Goal: Task Accomplishment & Management: Use online tool/utility

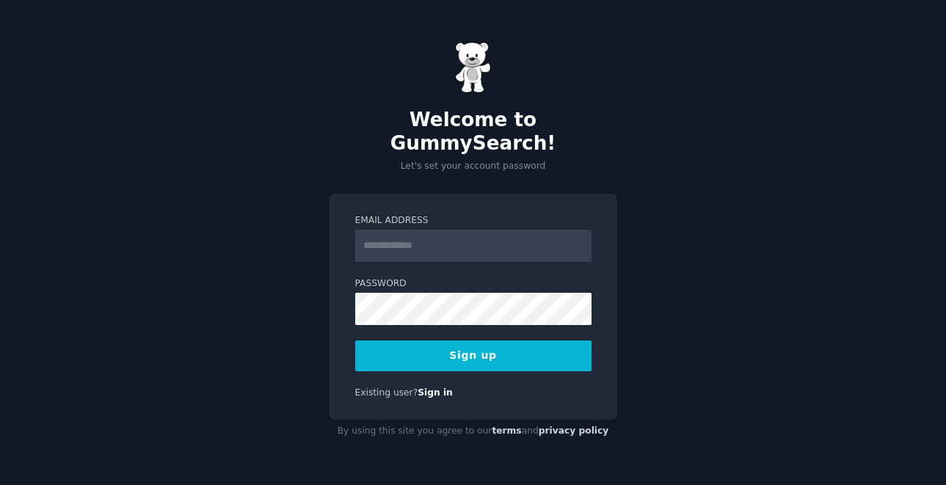
click at [430, 235] on input "Email Address" at bounding box center [473, 246] width 236 height 32
type input "**********"
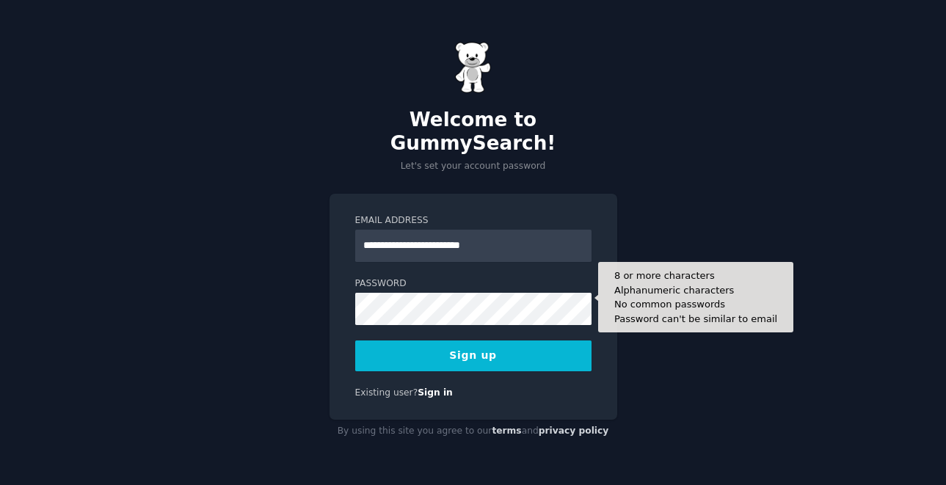
click at [415, 314] on form "**********" at bounding box center [473, 292] width 236 height 157
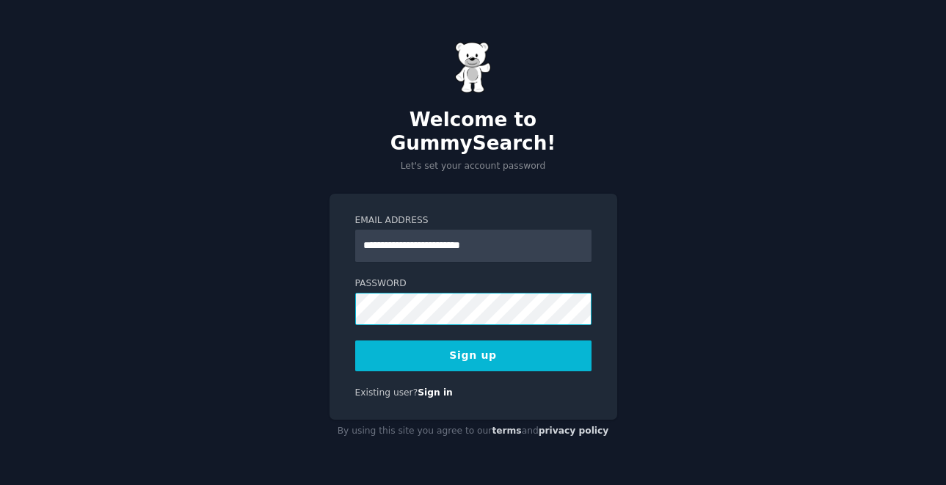
click at [264, 298] on div "**********" at bounding box center [473, 242] width 946 height 485
click at [427, 349] on button "Sign up" at bounding box center [473, 356] width 236 height 31
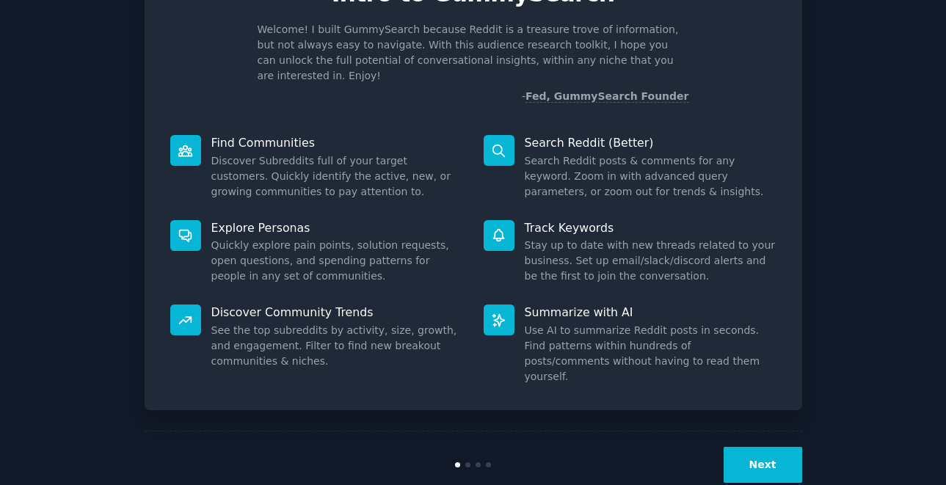
scroll to position [89, 0]
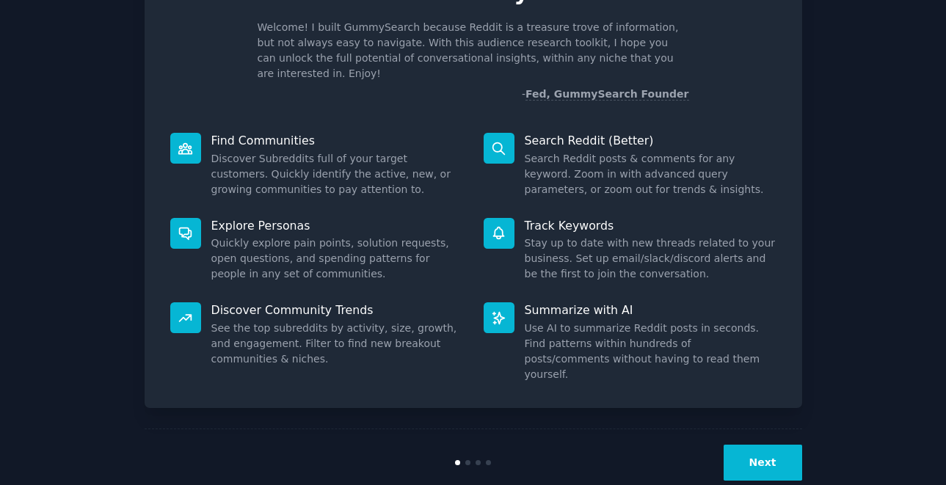
click at [776, 445] on button "Next" at bounding box center [763, 463] width 79 height 36
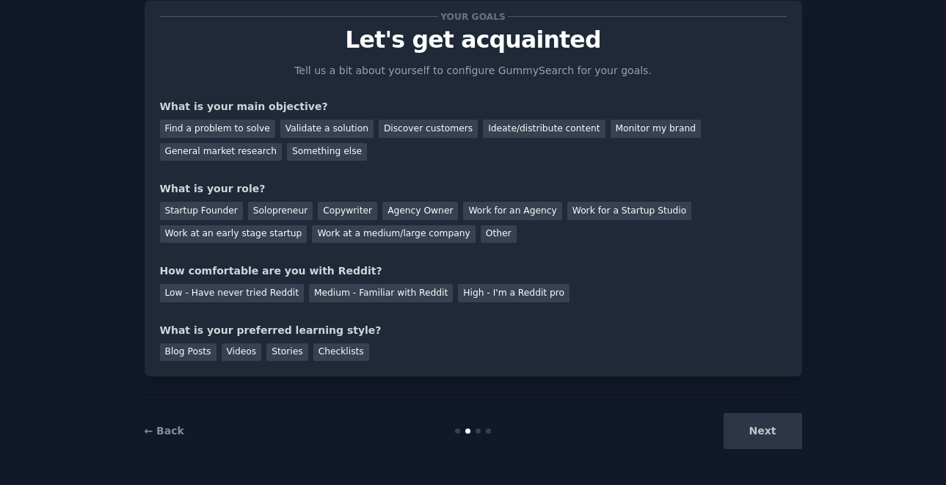
scroll to position [40, 0]
click at [237, 125] on div "Find a problem to solve" at bounding box center [217, 129] width 115 height 18
click at [295, 128] on div "Validate a solution" at bounding box center [326, 129] width 93 height 18
click at [383, 129] on div "Discover customers" at bounding box center [428, 129] width 99 height 18
click at [283, 209] on div "Solopreneur" at bounding box center [280, 211] width 65 height 18
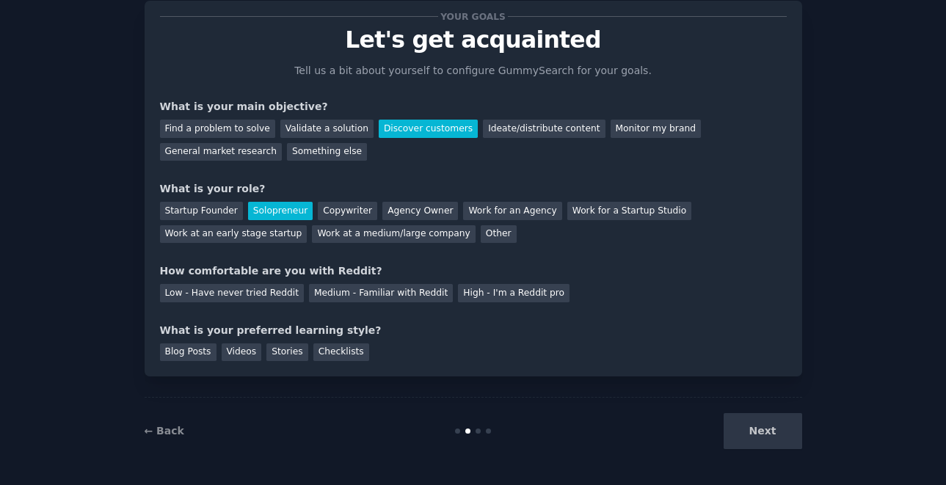
click at [755, 430] on div "Next" at bounding box center [693, 431] width 220 height 36
click at [280, 293] on div "Low - Have never tried Reddit" at bounding box center [232, 293] width 144 height 18
click at [290, 356] on div "Stories" at bounding box center [287, 353] width 41 height 18
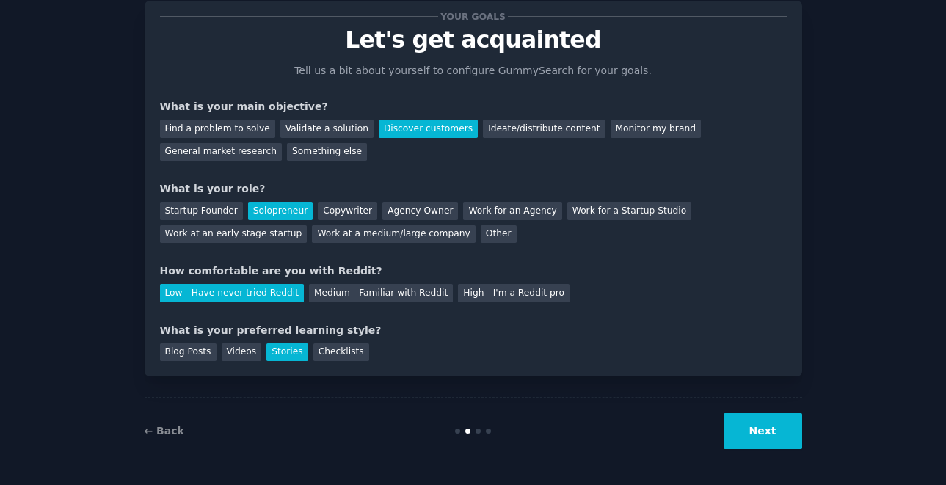
click at [752, 445] on button "Next" at bounding box center [763, 431] width 79 height 36
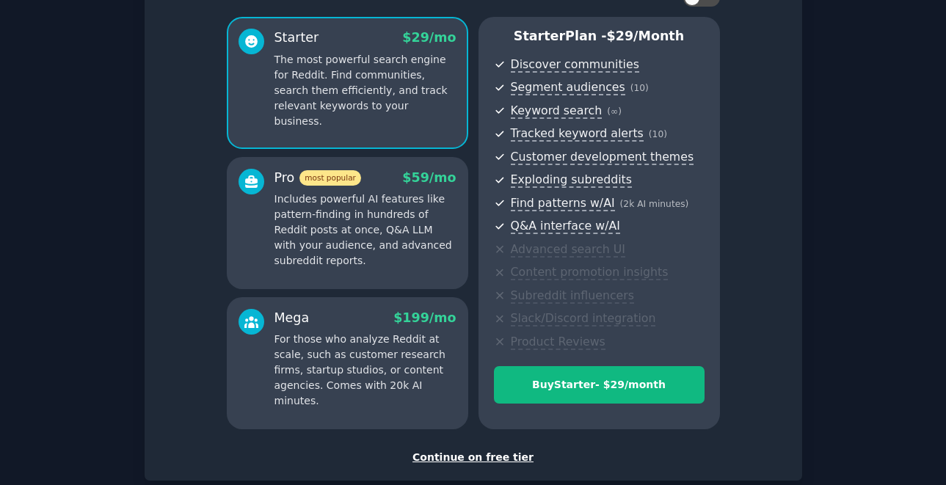
scroll to position [198, 0]
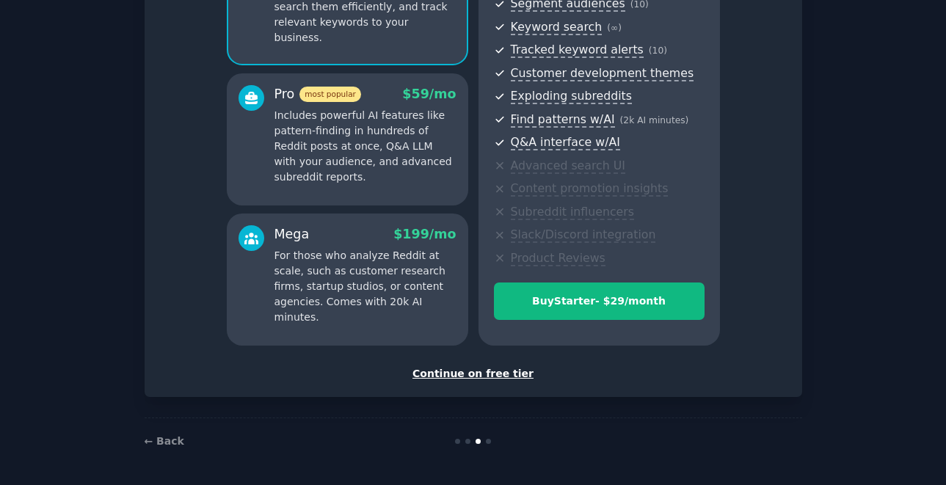
click at [484, 378] on div "Continue on free tier" at bounding box center [473, 373] width 627 height 15
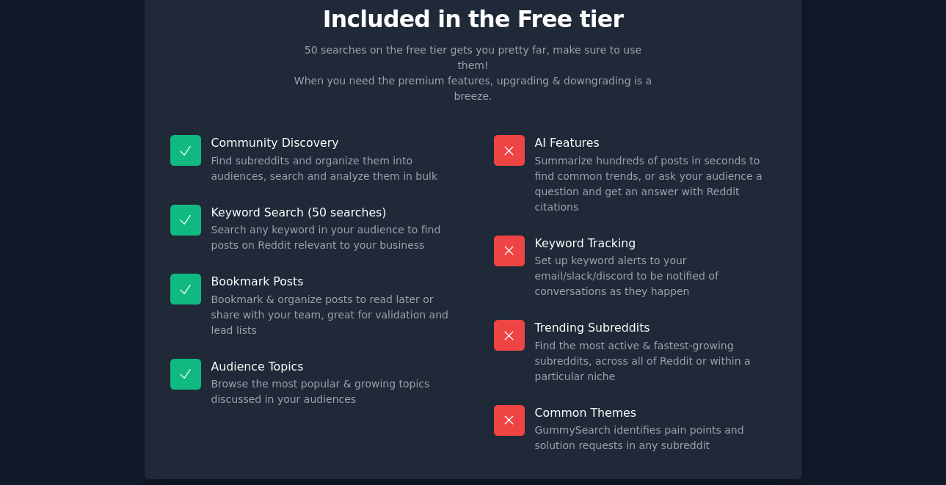
scroll to position [64, 0]
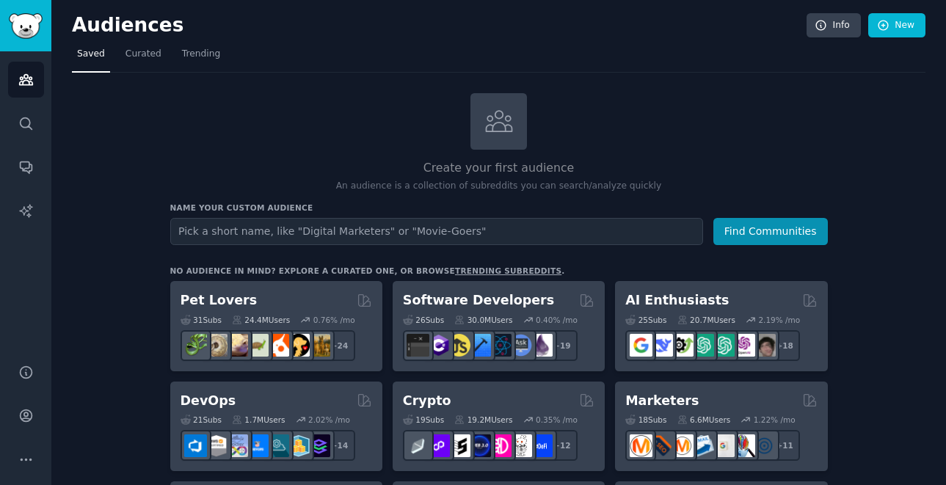
click at [383, 233] on input "text" at bounding box center [436, 231] width 533 height 27
type input "yoga app"
click at [714, 218] on button "Find Communities" at bounding box center [771, 231] width 115 height 27
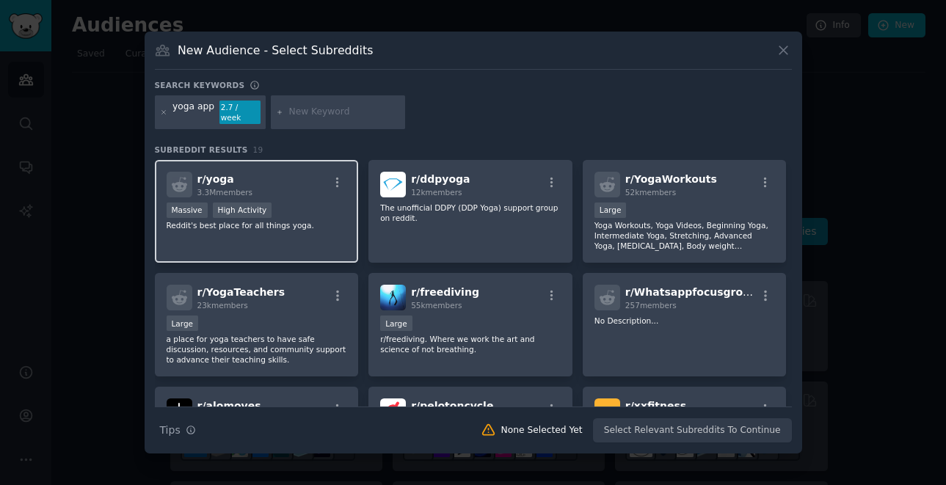
click at [285, 208] on div "Massive High Activity" at bounding box center [257, 212] width 181 height 18
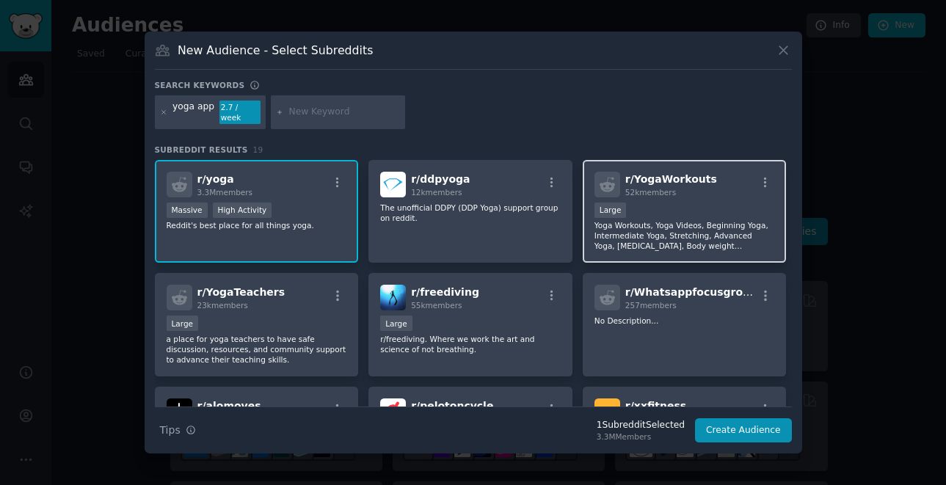
click at [734, 203] on div "Large" at bounding box center [685, 212] width 181 height 18
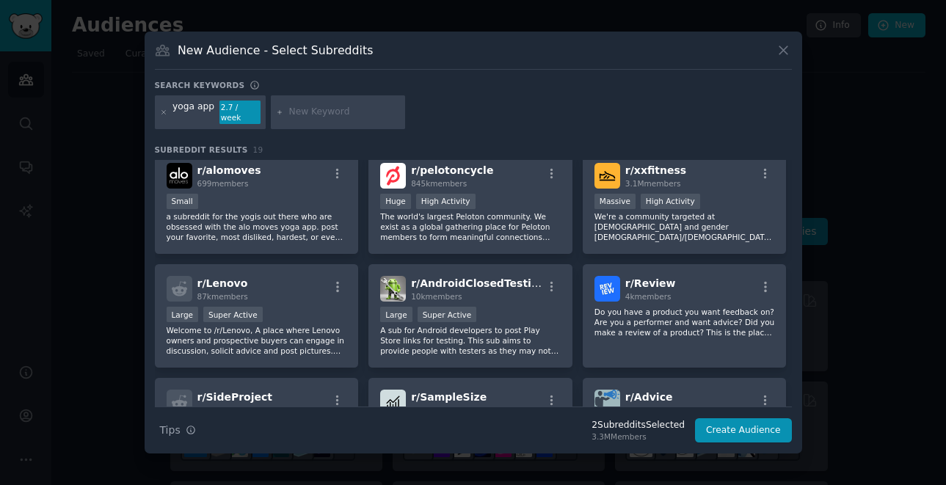
scroll to position [256, 0]
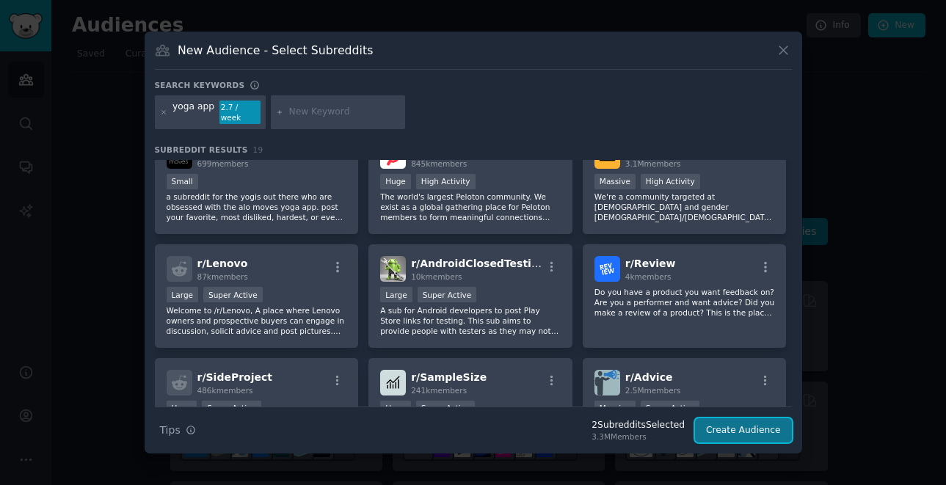
click at [731, 421] on button "Create Audience" at bounding box center [743, 431] width 97 height 25
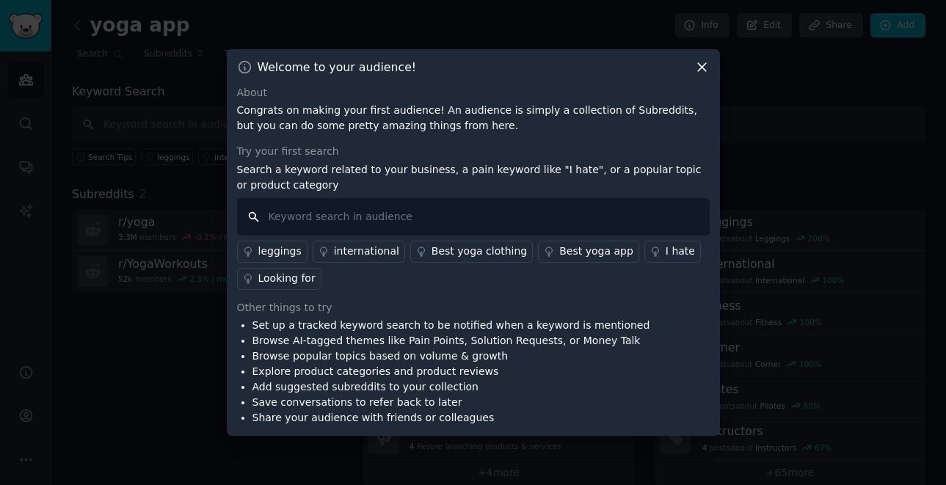
click at [316, 224] on input "text" at bounding box center [473, 216] width 473 height 37
type input "yoga app"
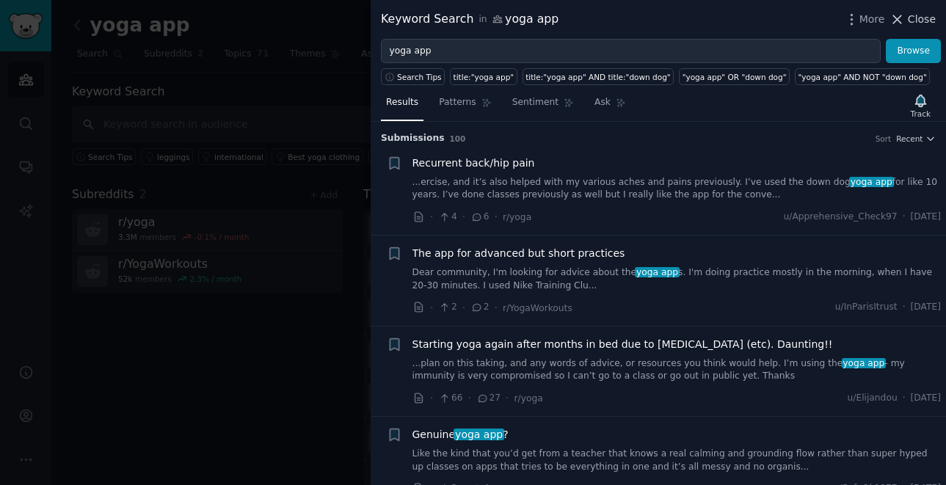
click at [913, 21] on span "Close" at bounding box center [922, 19] width 28 height 15
